Goal: Check status: Check status

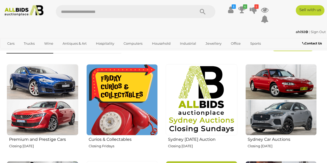
scroll to position [155, 0]
click at [242, 10] on icon at bounding box center [241, 9] width 7 height 9
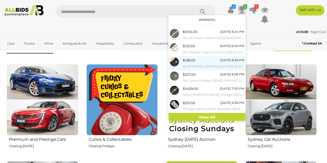
scroll to position [2, 0]
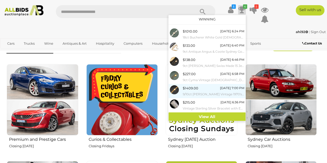
click at [208, 89] on div "$1409.00 Tuesday 7:00 PM 9/10ct Gerard-perregaux Vintage 1970's Dress Watch, Ma…" at bounding box center [213, 91] width 61 height 12
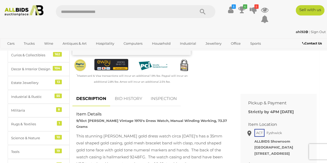
scroll to position [181, 0]
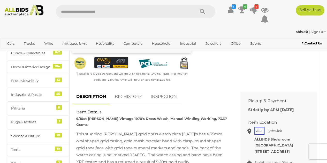
click at [132, 92] on link "BID HISTORY" at bounding box center [128, 96] width 35 height 15
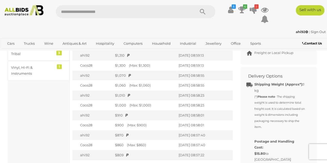
scroll to position [207, 0]
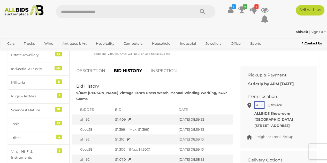
click at [172, 68] on link "INSPECTION" at bounding box center [164, 70] width 34 height 15
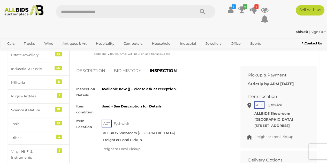
click at [120, 65] on link "BID HISTORY" at bounding box center [127, 70] width 35 height 15
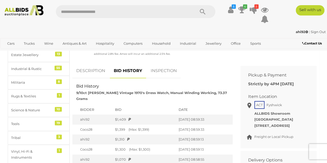
click at [98, 70] on link "DESCRIPTION" at bounding box center [90, 70] width 37 height 15
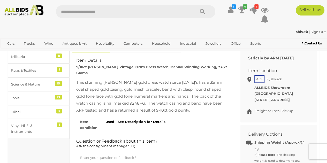
scroll to position [258, 0]
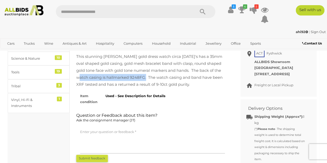
drag, startPoint x: 213, startPoint y: 66, endPoint x: 131, endPoint y: 74, distance: 82.8
click at [132, 74] on div "This stunning [PERSON_NAME] gold dress watch circa [DATE]'s has a 35mm oval sha…" at bounding box center [152, 70] width 152 height 35
copy div "watch casing is hallmarked 9248FG"
click at [250, 11] on icon at bounding box center [252, 9] width 7 height 9
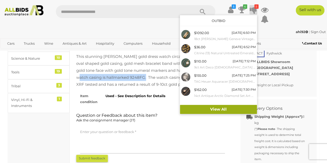
click at [204, 110] on link "View All" at bounding box center [218, 109] width 77 height 9
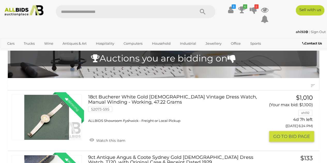
scroll to position [52, 0]
